Goal: Find specific fact: Find specific fact

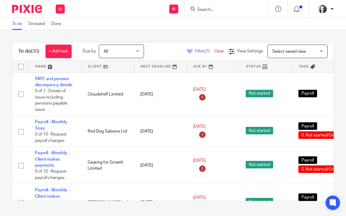
scroll to position [1031, 0]
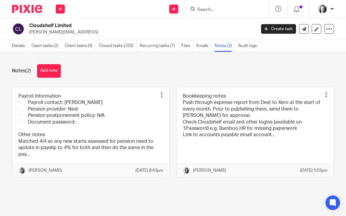
click at [216, 10] on input "Search" at bounding box center [224, 9] width 54 height 5
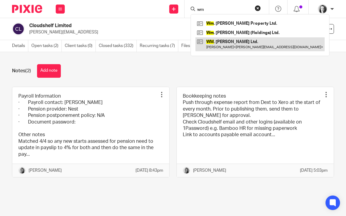
type input "wm"
click at [227, 40] on link at bounding box center [260, 44] width 129 height 14
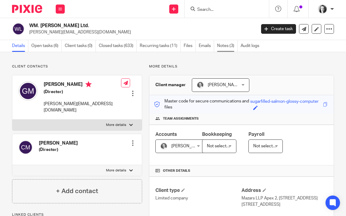
click at [227, 45] on link "Notes (3)" at bounding box center [227, 46] width 20 height 12
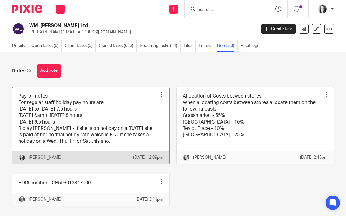
click at [127, 108] on link at bounding box center [90, 125] width 157 height 77
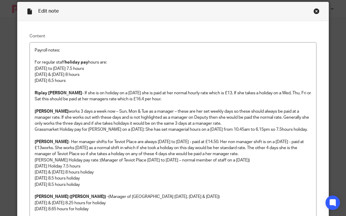
scroll to position [11, 0]
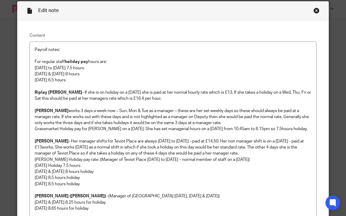
click at [317, 10] on div "Close this dialog window" at bounding box center [317, 11] width 6 height 6
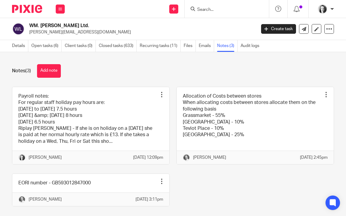
click at [213, 7] on input "Search" at bounding box center [224, 9] width 54 height 5
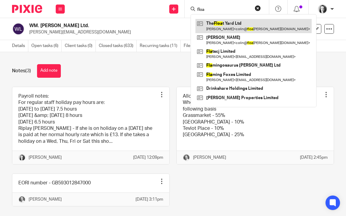
type input "floa"
click at [220, 25] on link at bounding box center [254, 26] width 116 height 14
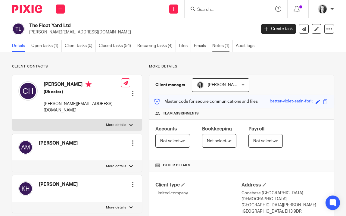
click at [216, 49] on link "Notes (1)" at bounding box center [223, 46] width 20 height 12
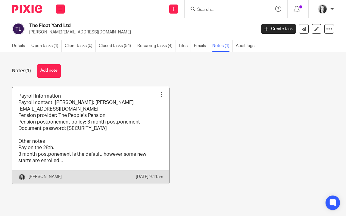
click at [94, 132] on link at bounding box center [90, 135] width 157 height 97
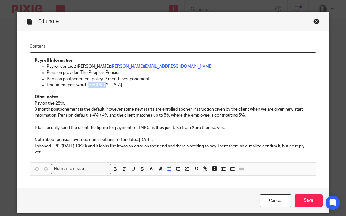
drag, startPoint x: 104, startPoint y: 86, endPoint x: 89, endPoint y: 85, distance: 15.4
click at [89, 85] on p "Document password: [SECURITY_DATA]" at bounding box center [179, 85] width 265 height 6
copy p "Float123"
